Goal: Task Accomplishment & Management: Complete application form

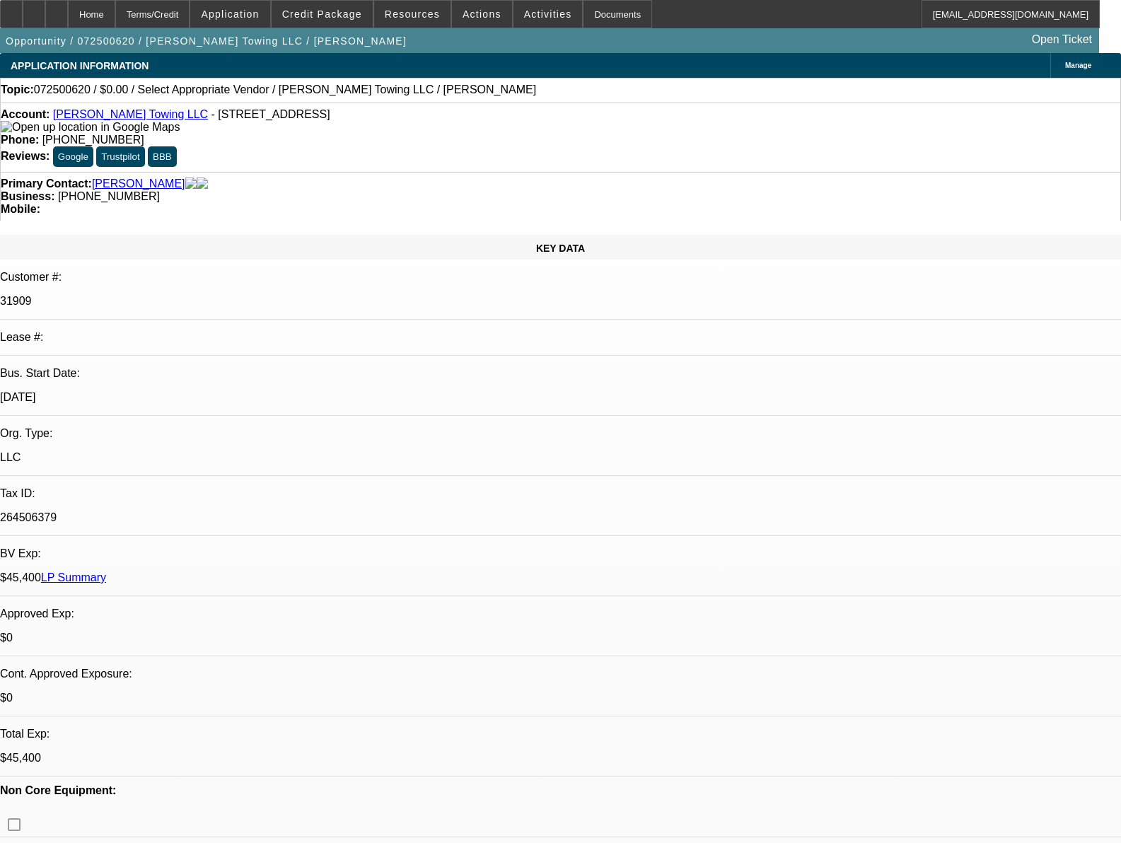
select select "0"
select select "2"
select select "0.1"
select select "4"
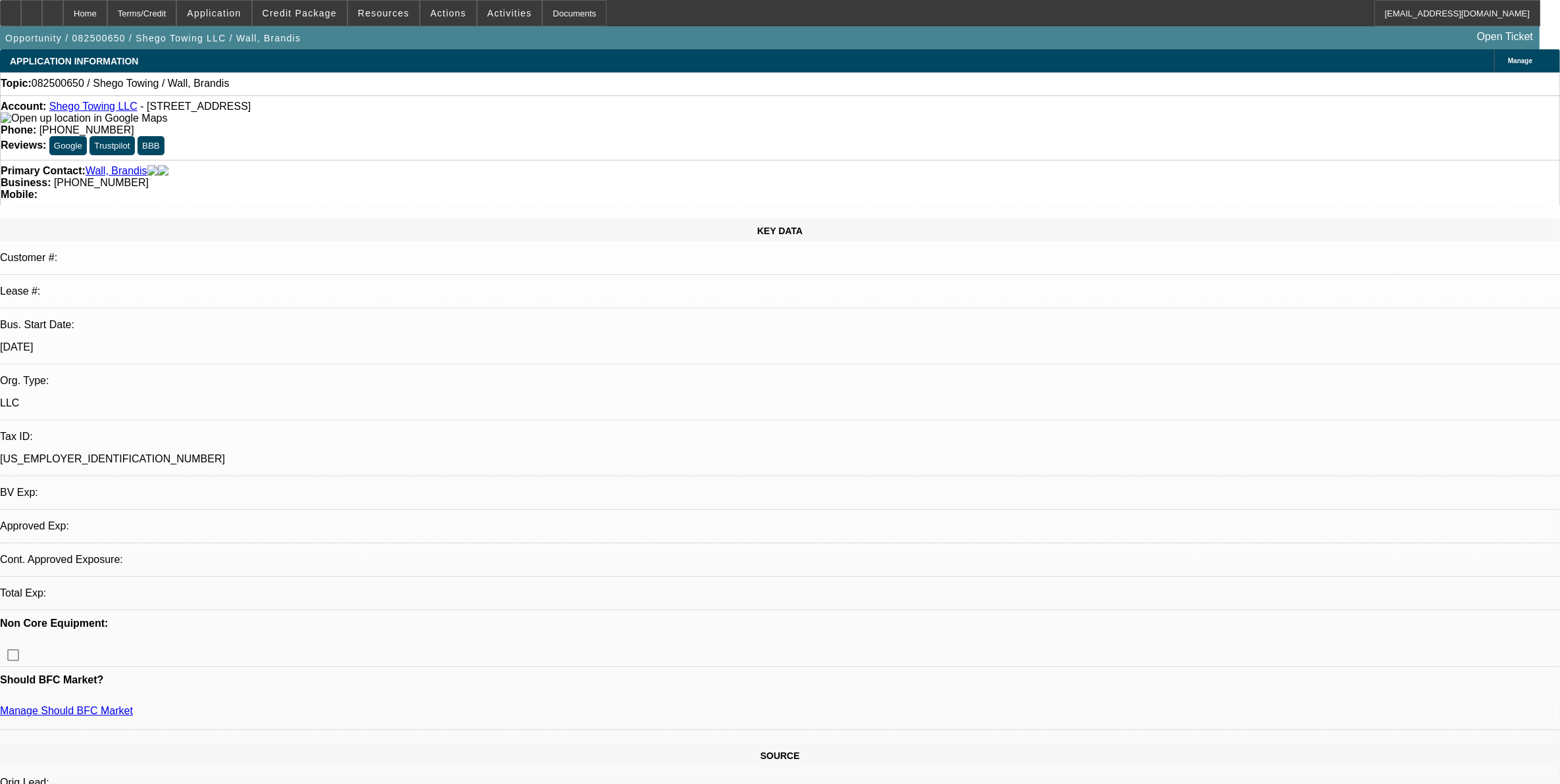
select select "0"
select select "2"
select select "0.1"
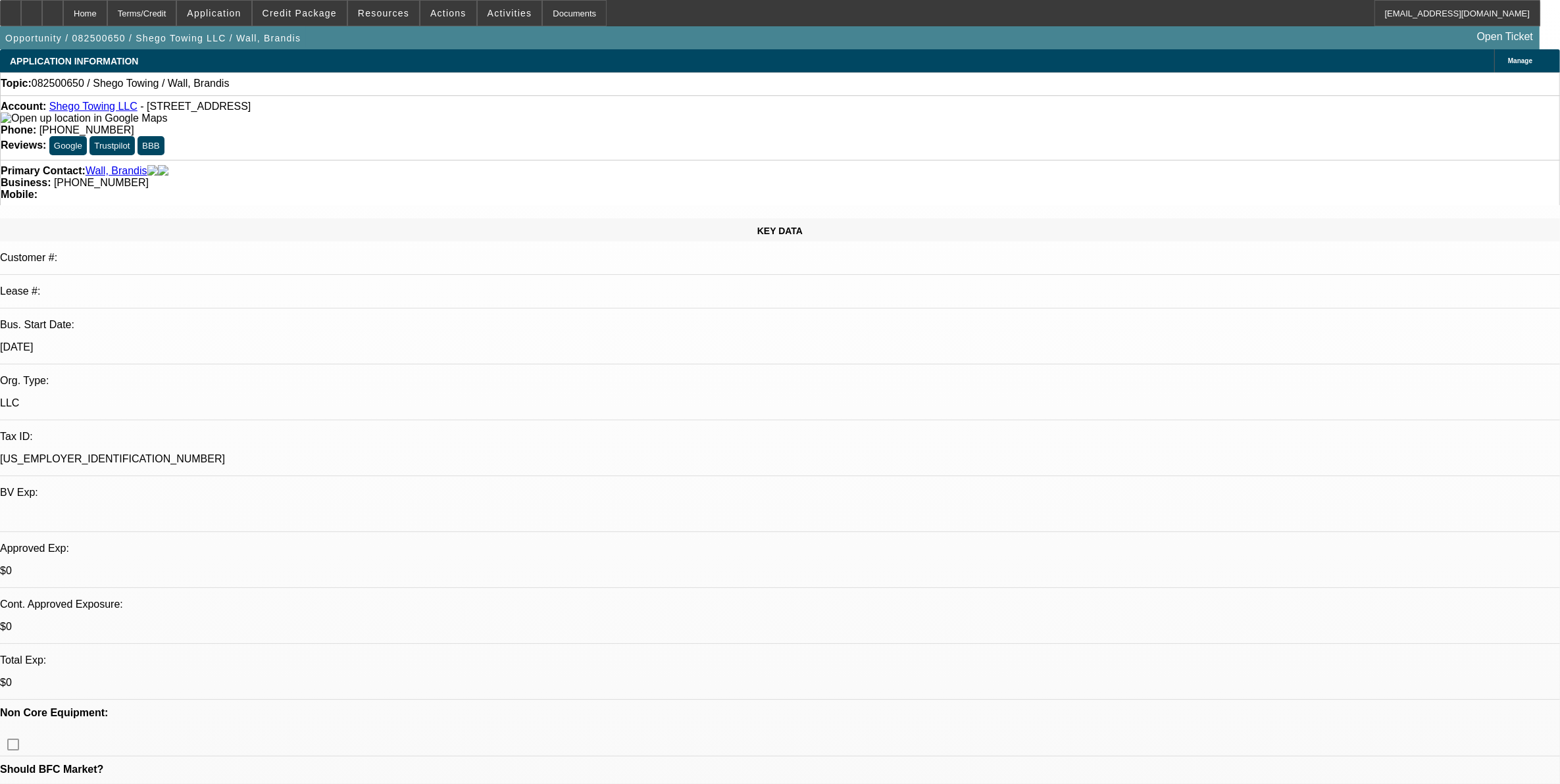
select select "1"
select select "2"
select select "4"
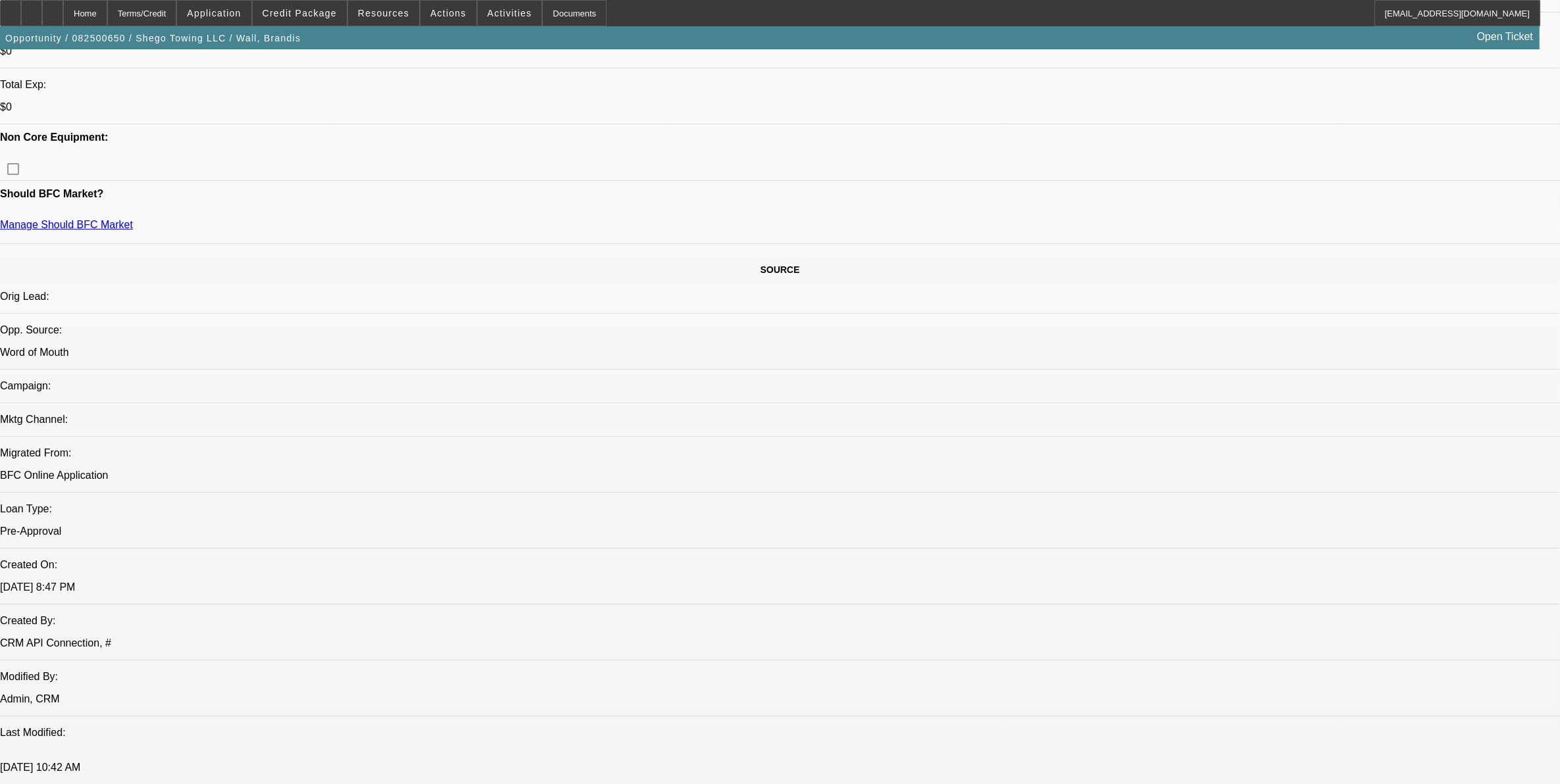
scroll to position [411, 0]
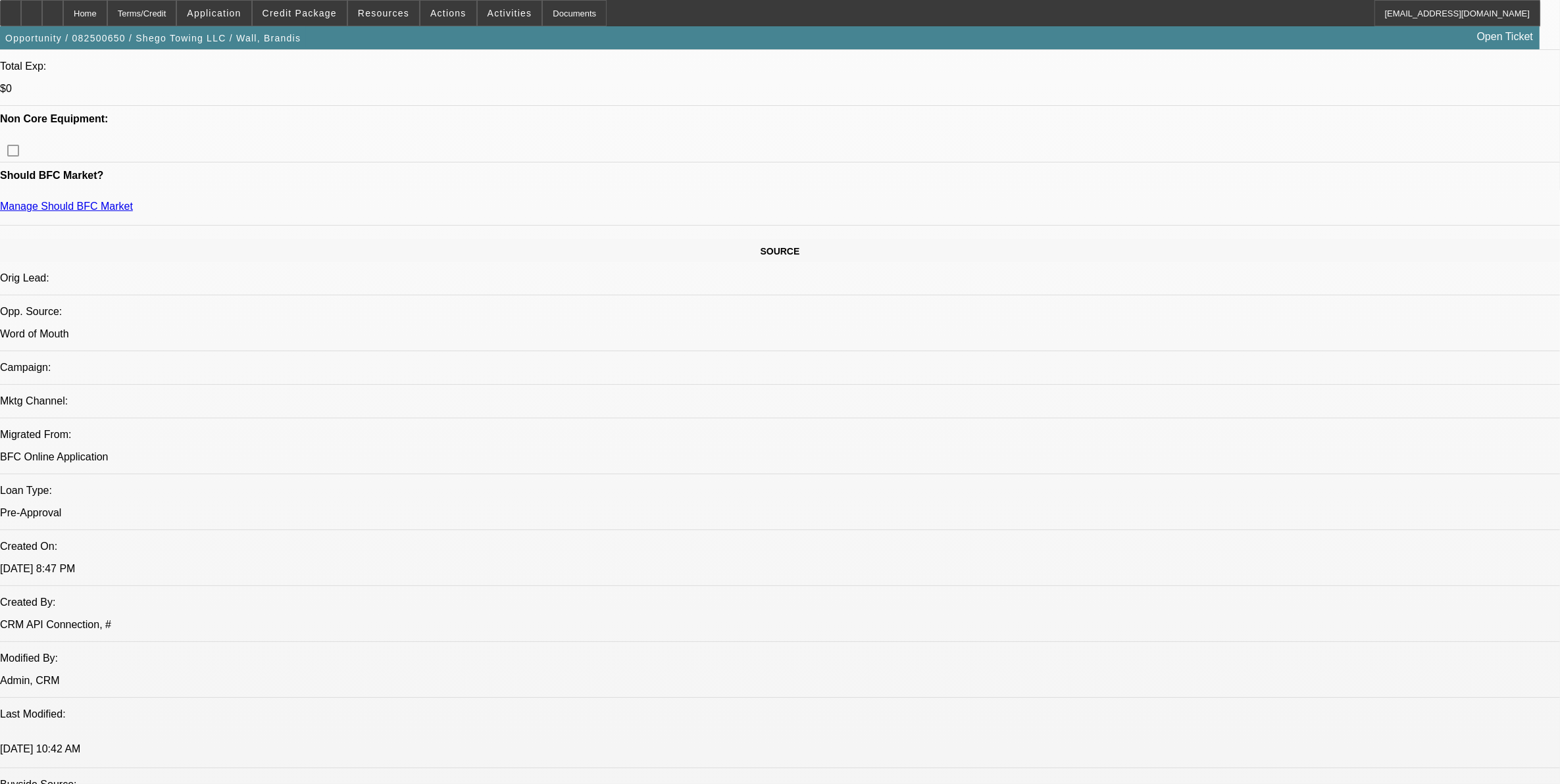
scroll to position [740, 0]
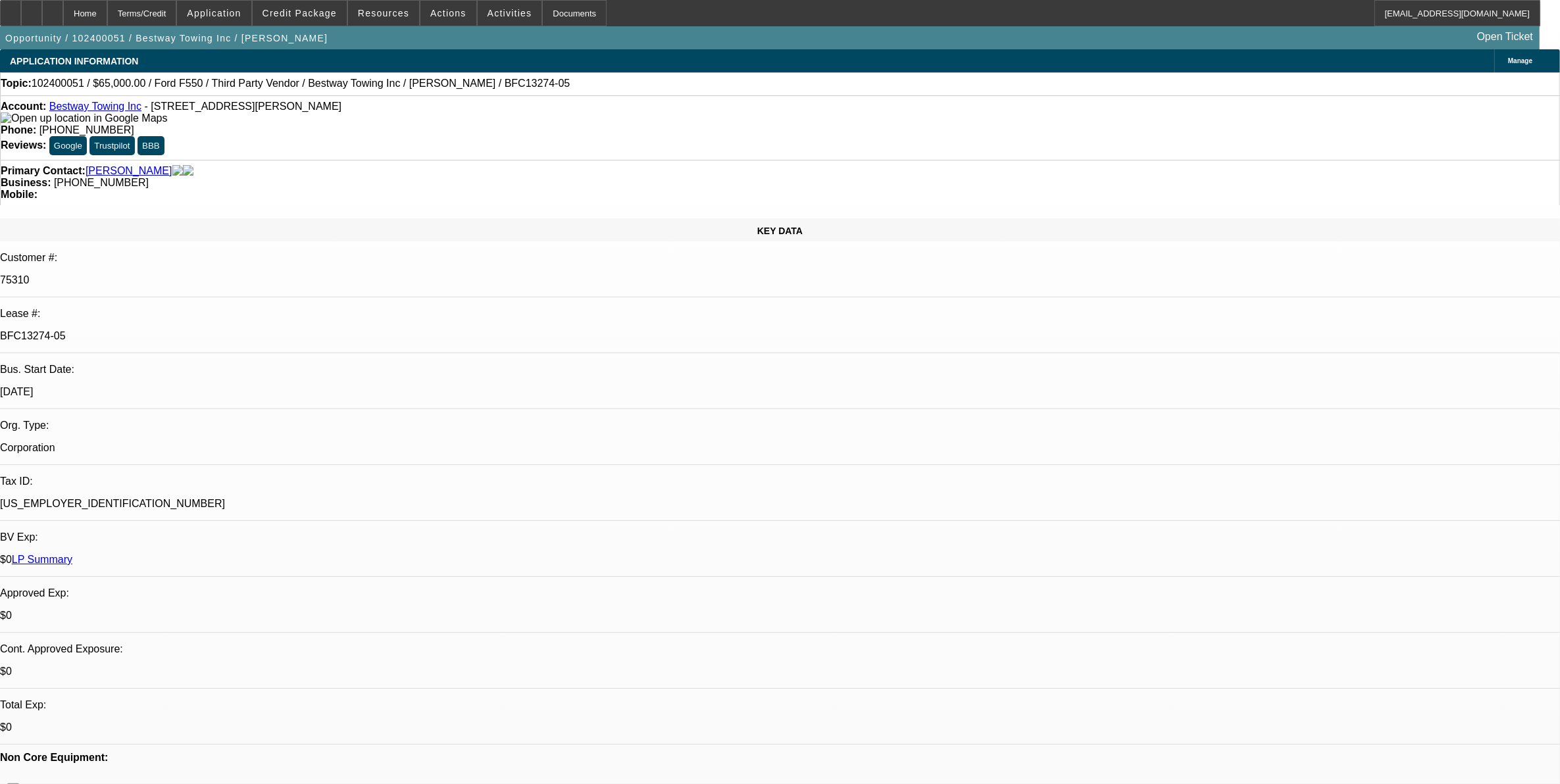
select select "0"
select select "0.1"
select select "0"
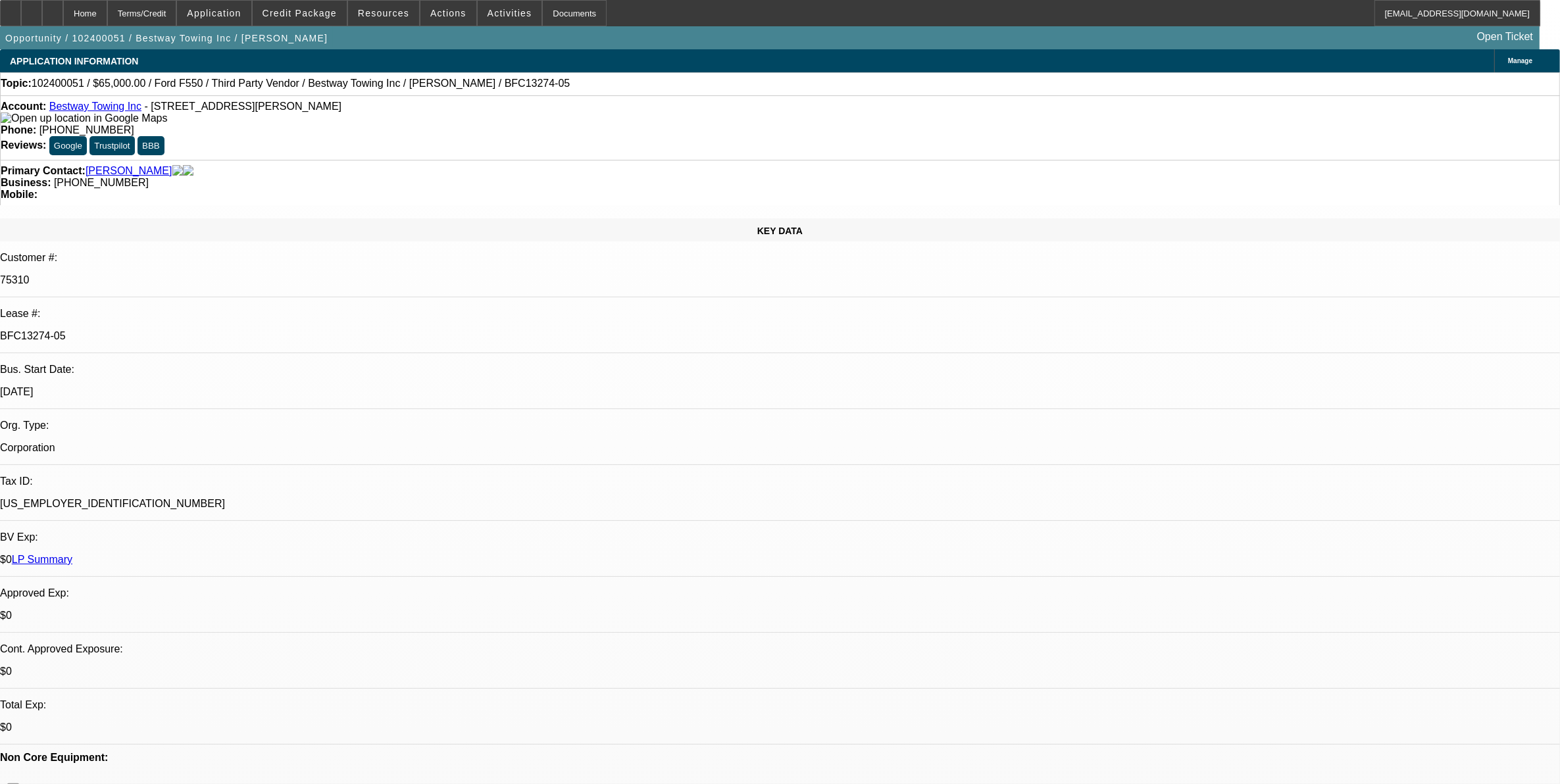
select select "0.1"
select select "0"
select select "0.1"
select select "0"
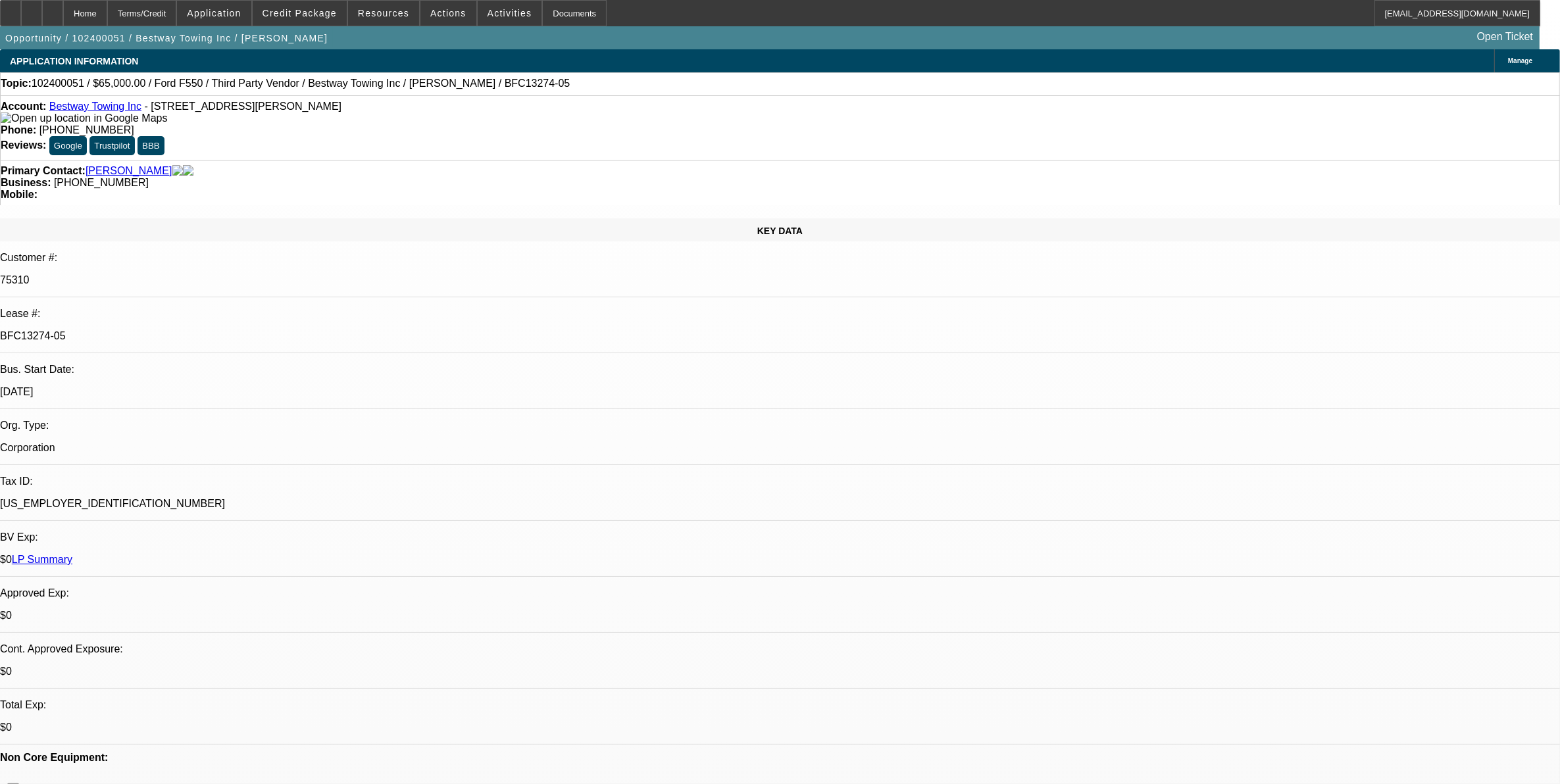
select select "0"
select select "0.1"
select select "1"
select select "3"
select select "4"
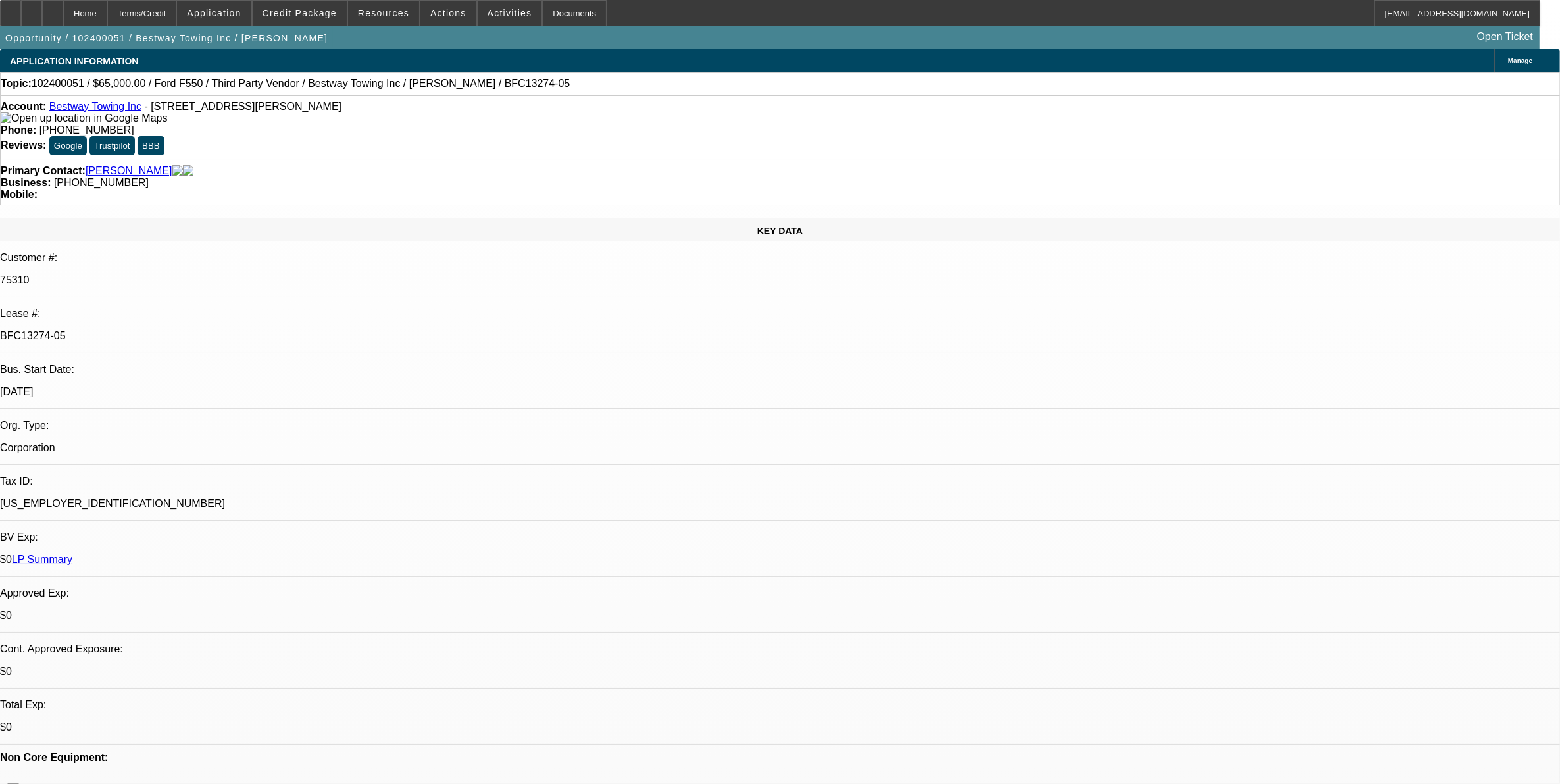
select select "1"
select select "3"
select select "4"
select select "1"
select select "3"
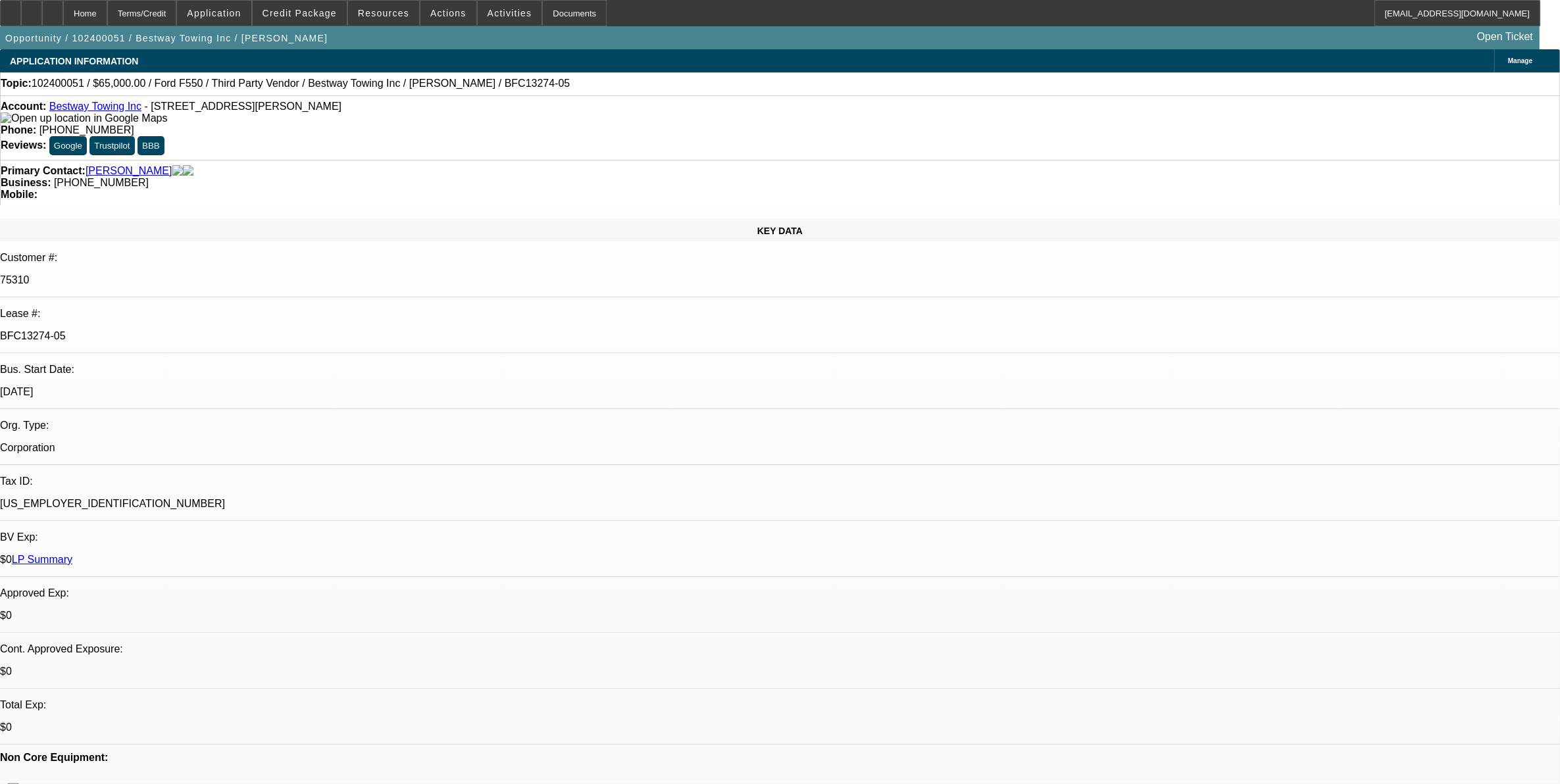
select select "4"
select select "1"
select select "3"
select select "4"
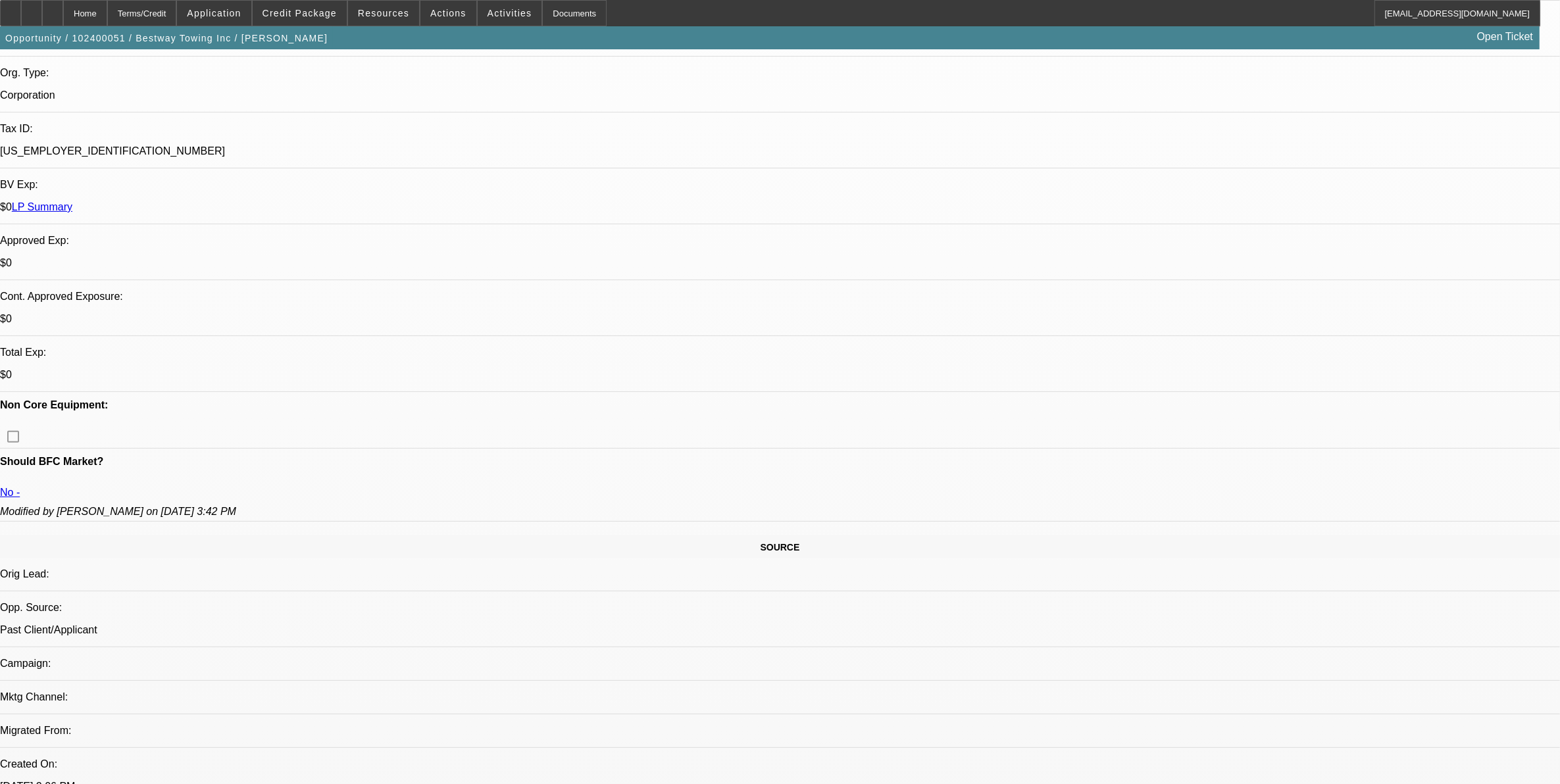
scroll to position [658, 0]
